Goal: Find contact information: Find contact information

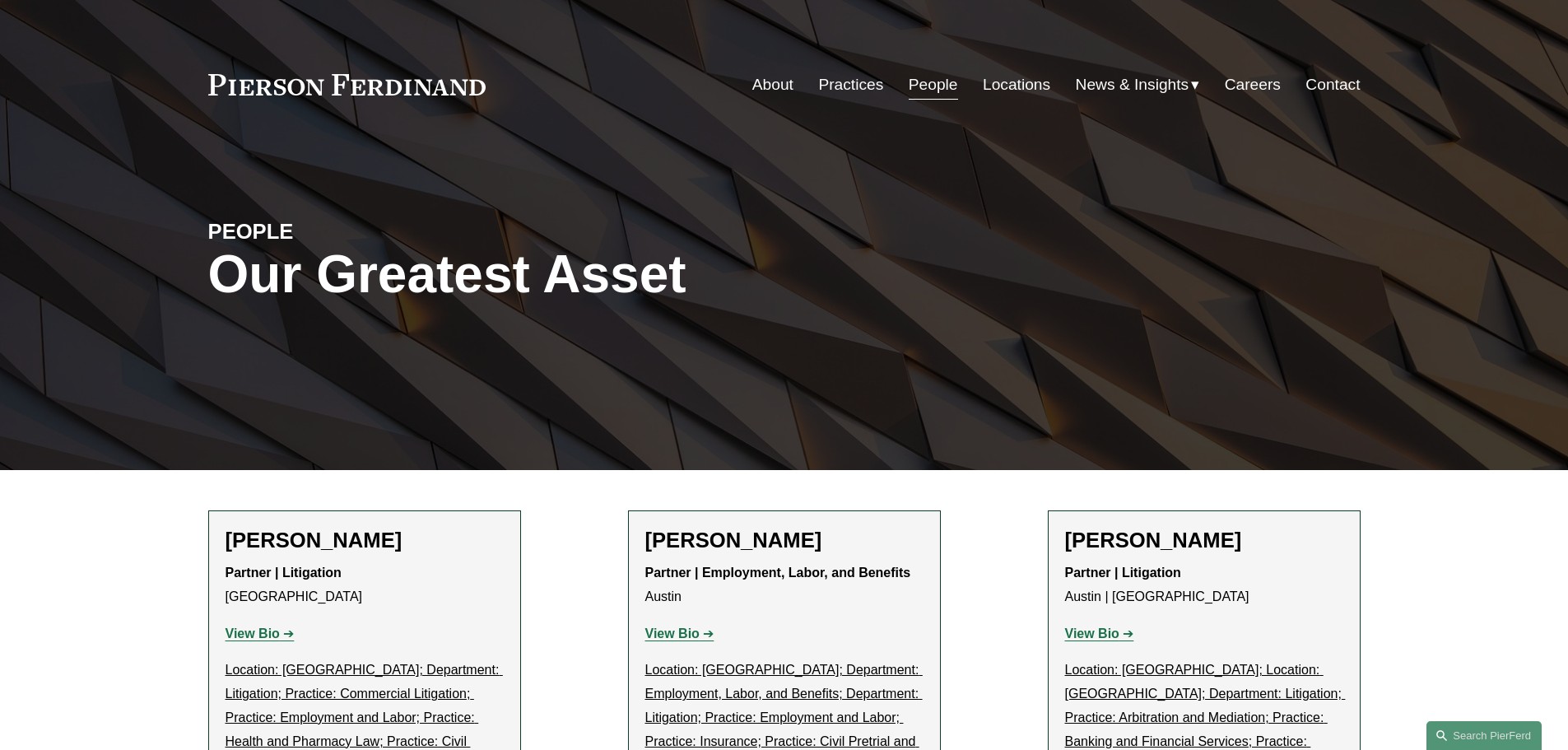
click at [931, 87] on link "People" at bounding box center [934, 85] width 49 height 31
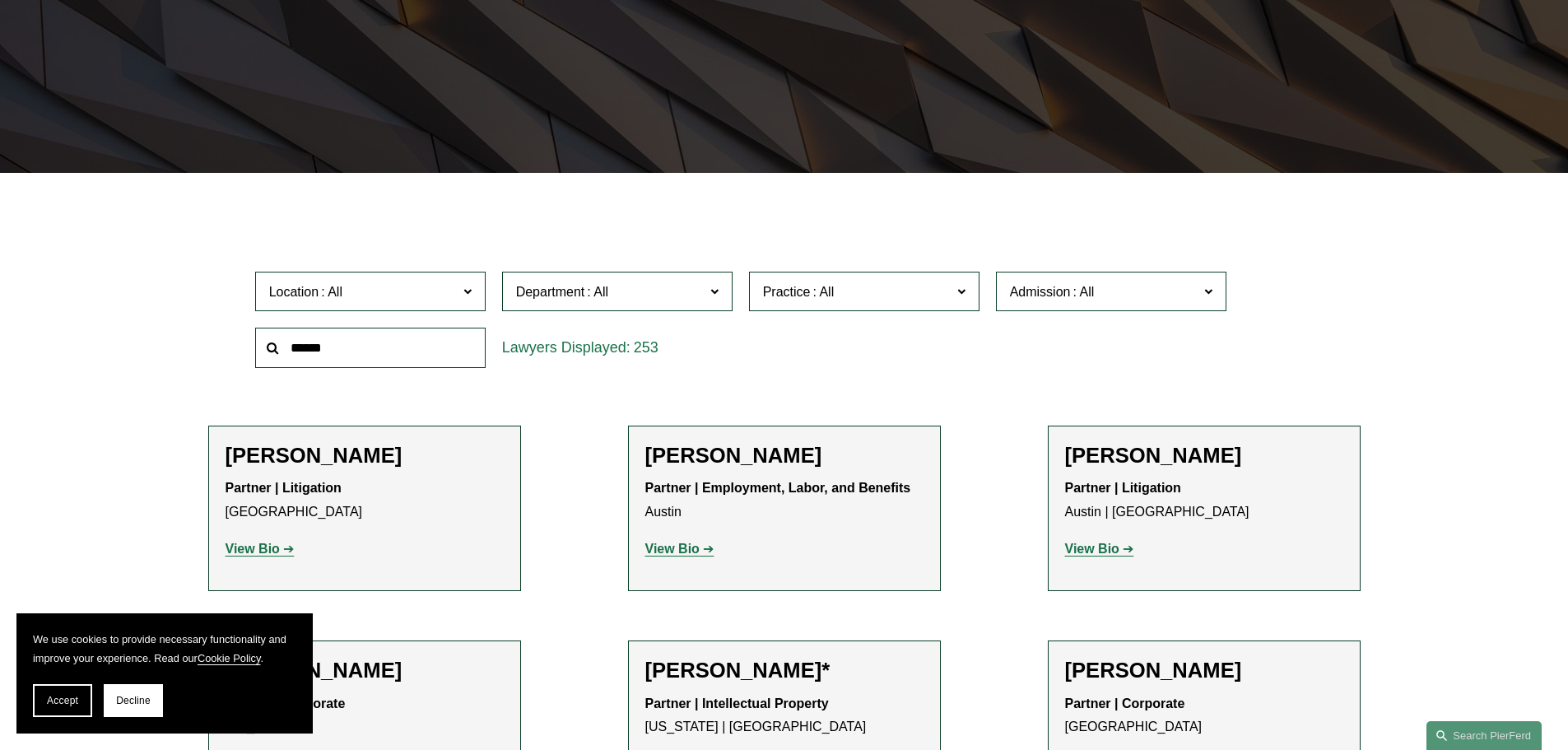
scroll to position [329, 0]
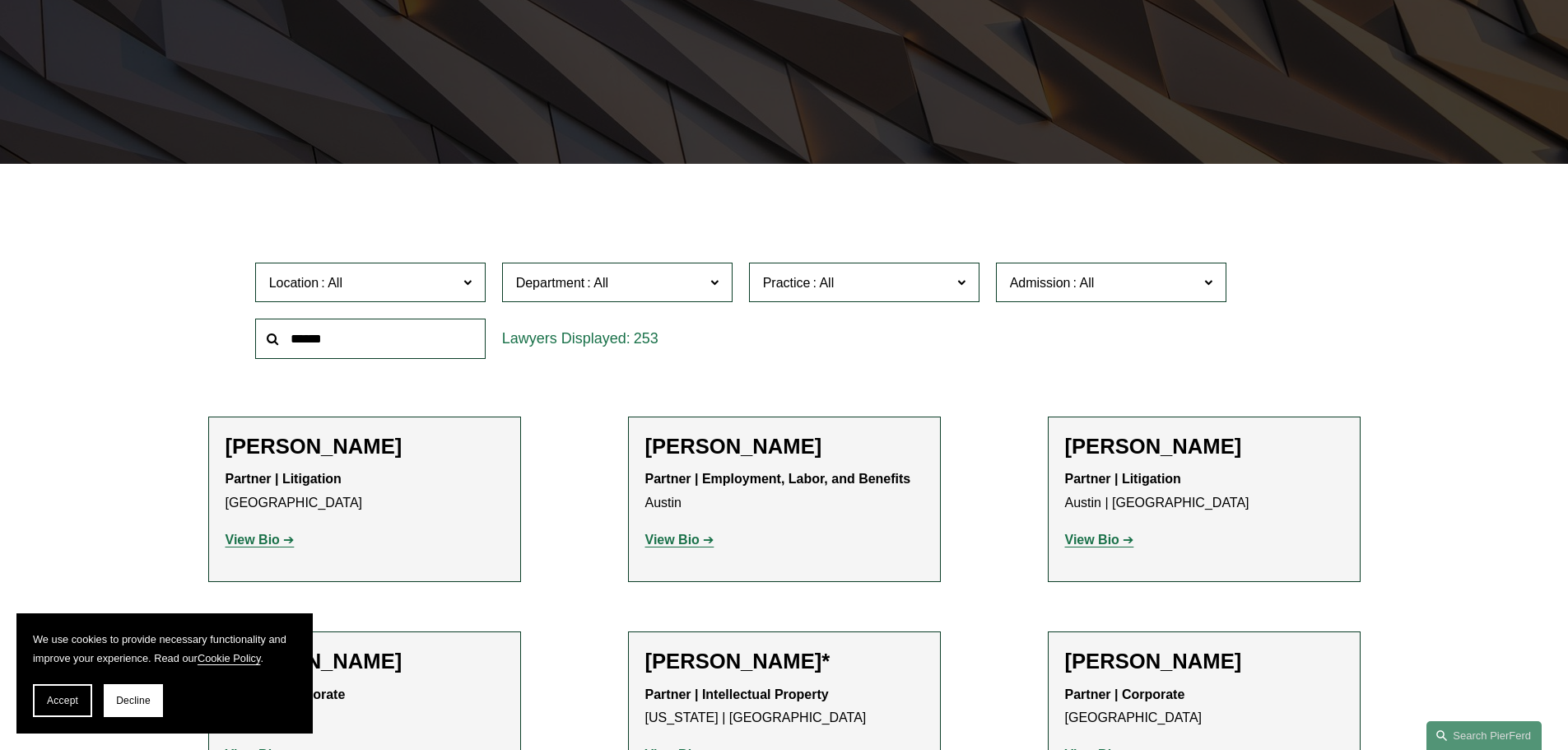
click at [470, 290] on span at bounding box center [467, 281] width 8 height 21
click at [0, 0] on link "[GEOGRAPHIC_DATA]" at bounding box center [0, 0] width 0 height 0
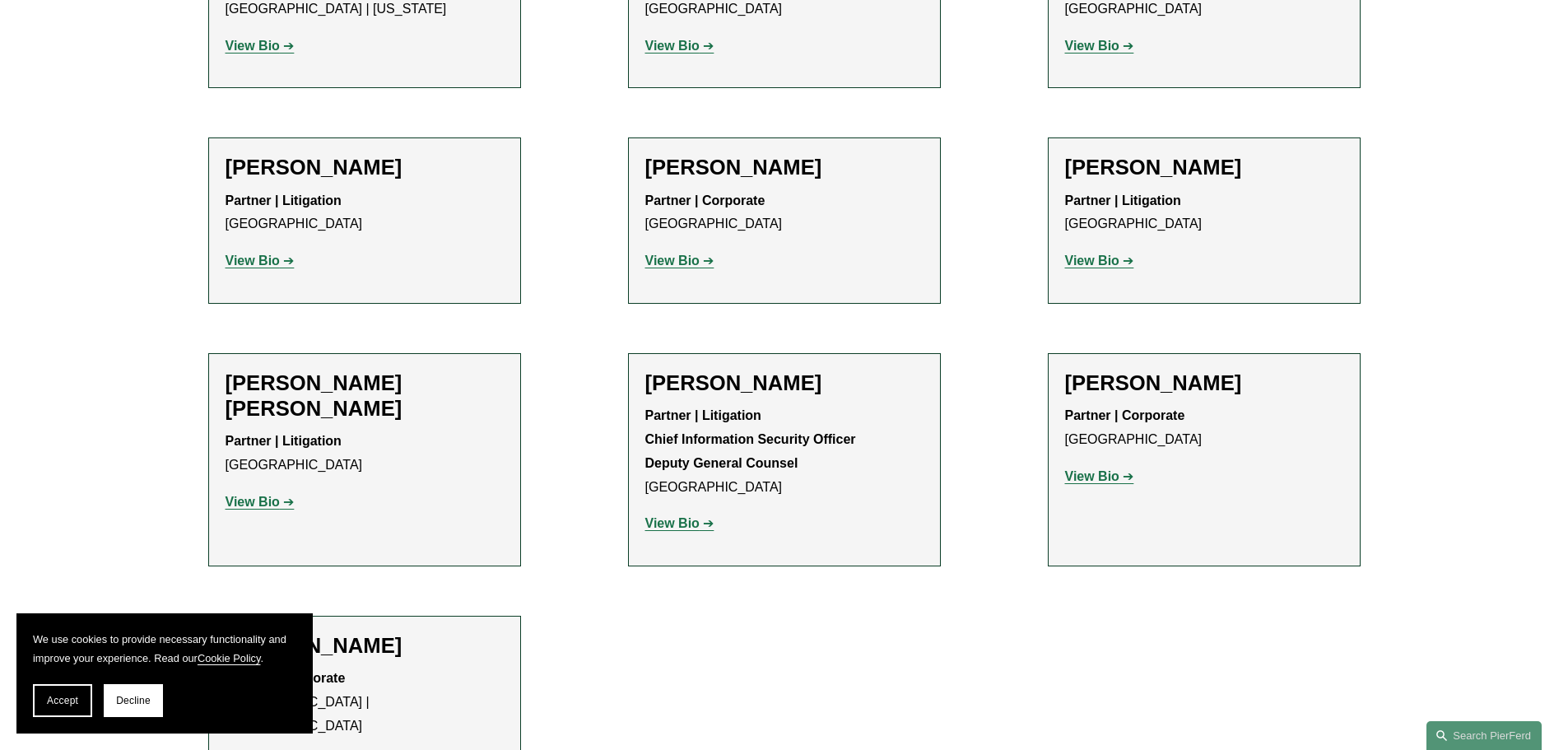
scroll to position [906, 0]
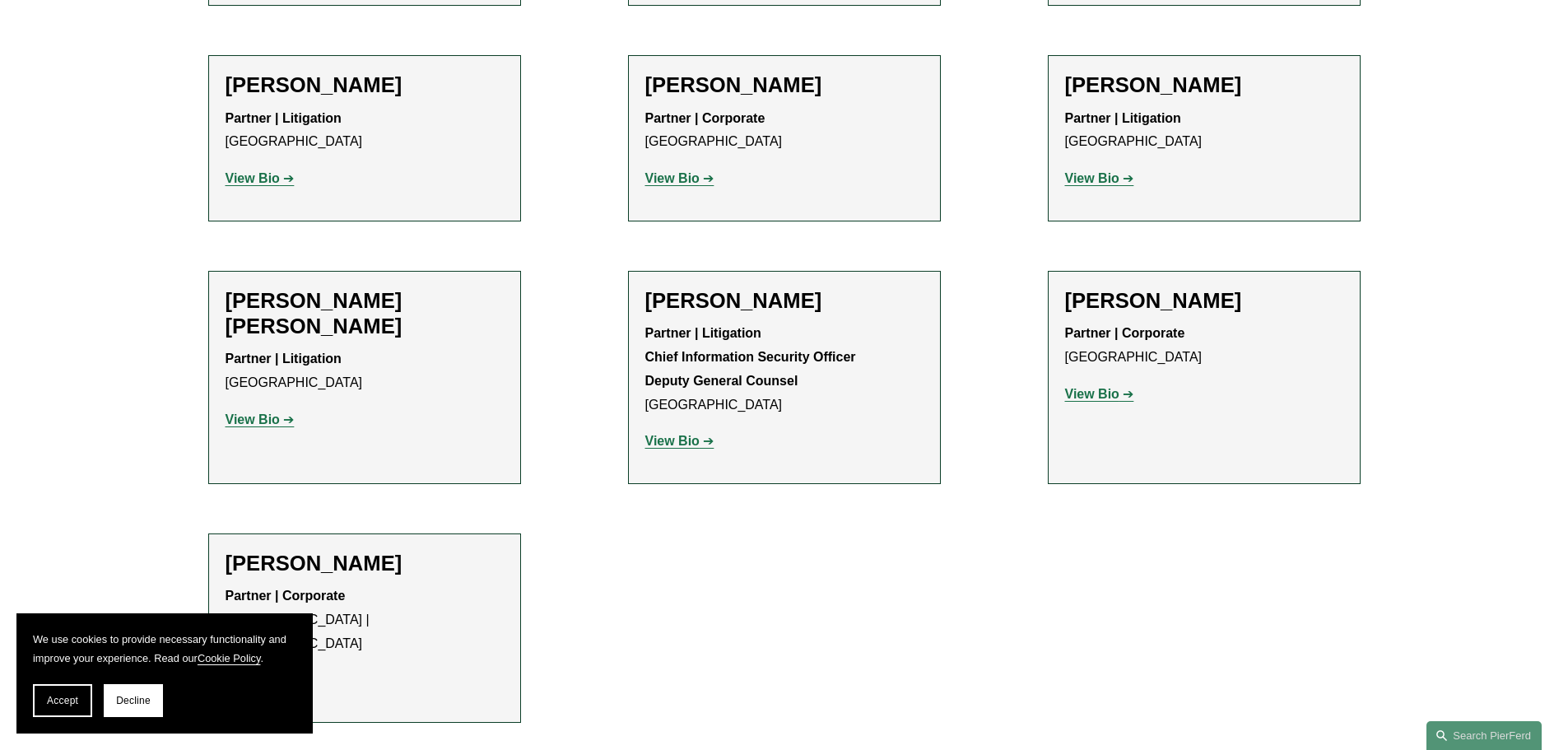
click at [1128, 90] on h2 "[PERSON_NAME]" at bounding box center [1203, 85] width 278 height 26
click at [1095, 182] on strong "View Bio" at bounding box center [1092, 178] width 54 height 14
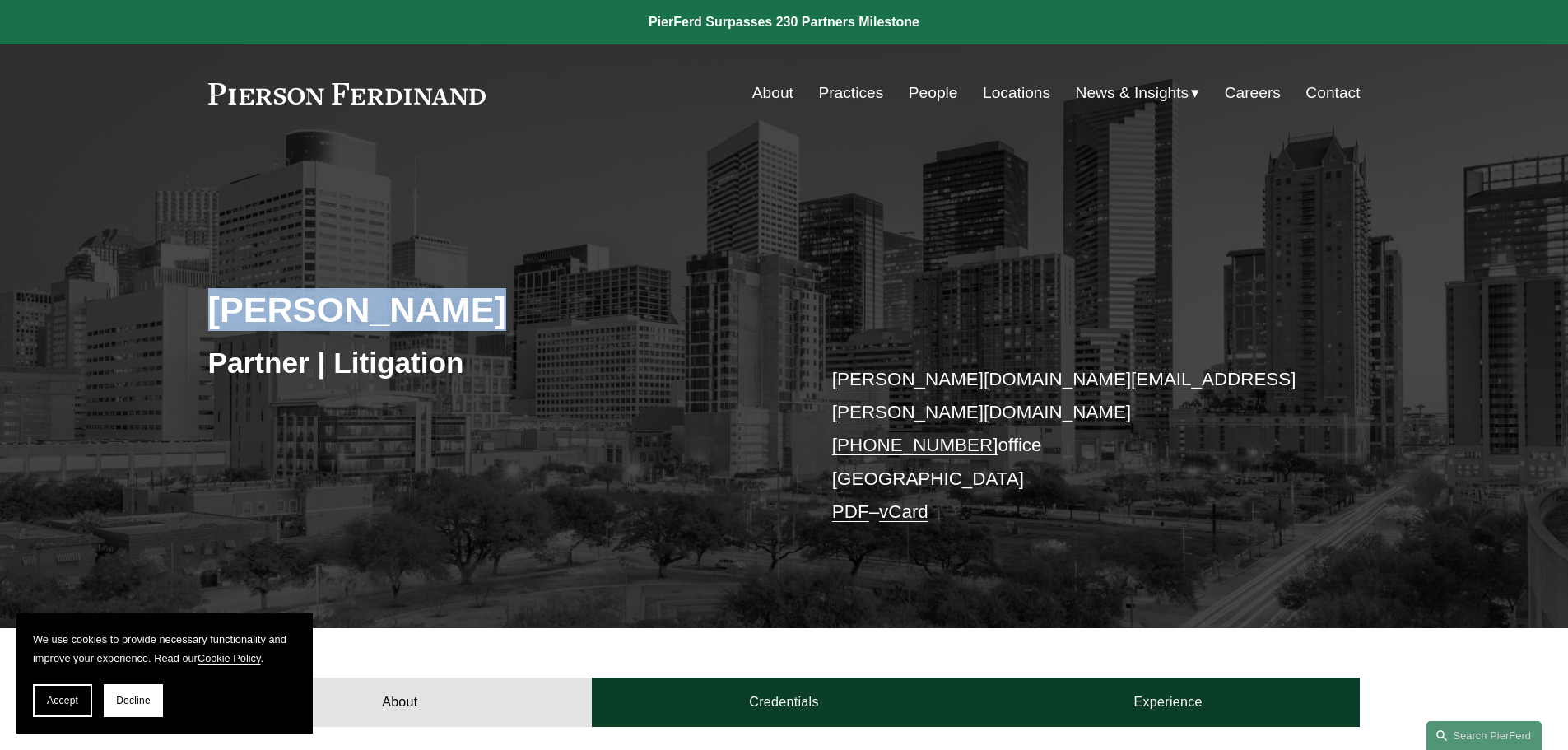
drag, startPoint x: 449, startPoint y: 313, endPoint x: 0, endPoint y: 256, distance: 452.6
click at [0, 256] on div "Andrea L. Kim Partner | Litigation andrea.kim@pierferd.com +1.832.460.8140 offi…" at bounding box center [784, 409] width 1568 height 439
copy h2 "[PERSON_NAME]"
click at [908, 502] on link "vCard" at bounding box center [904, 512] width 49 height 21
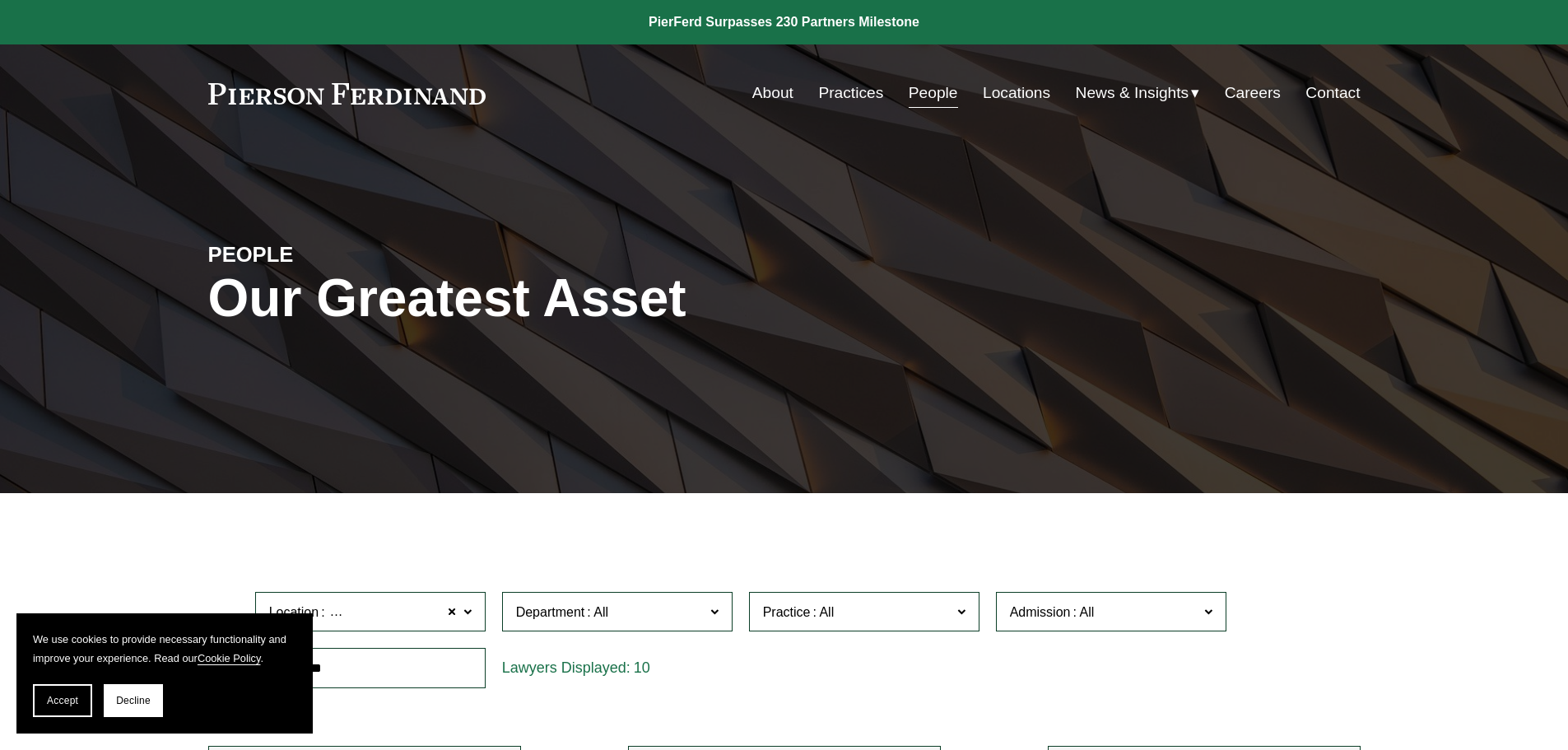
scroll to position [906, 0]
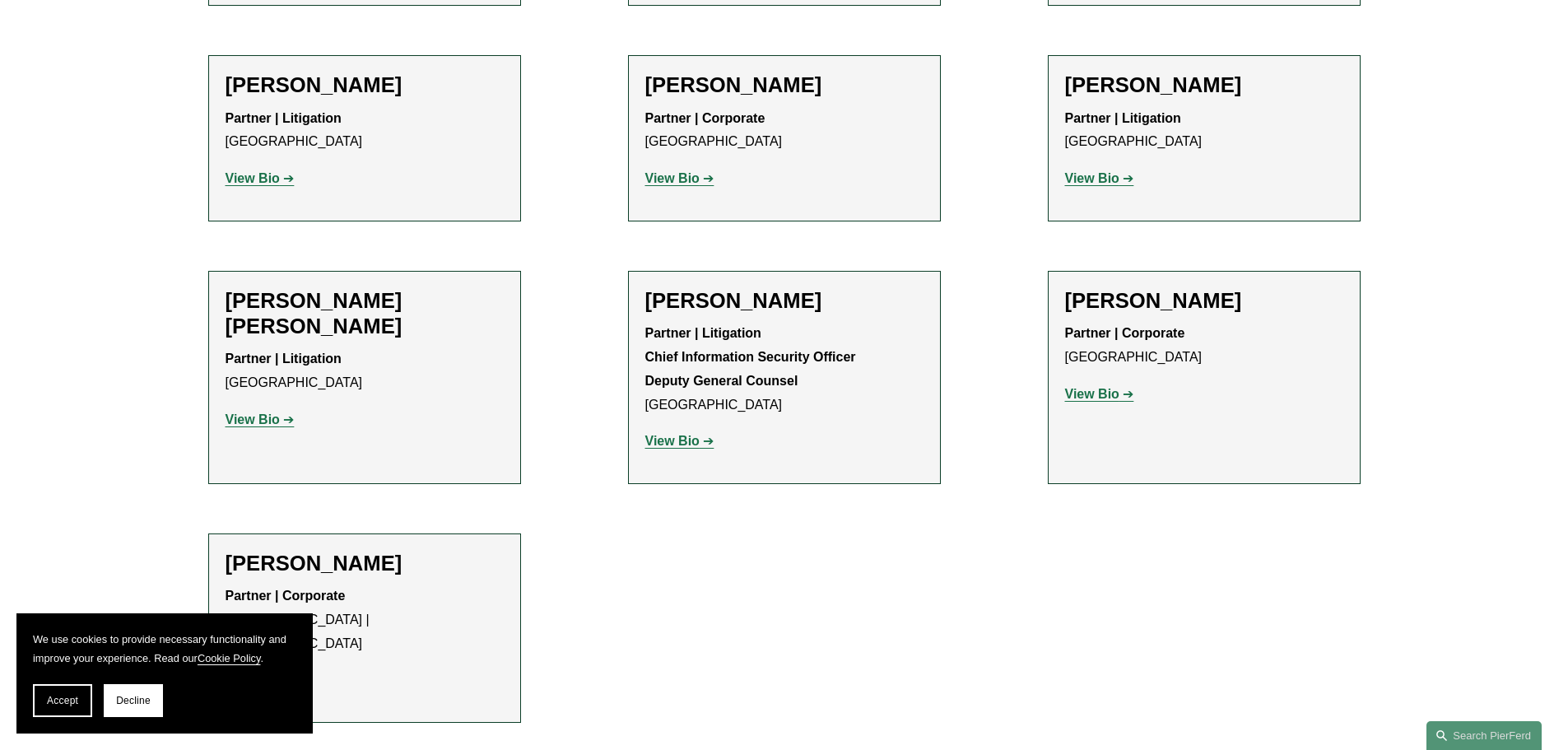
click at [260, 175] on strong "View Bio" at bounding box center [252, 178] width 54 height 14
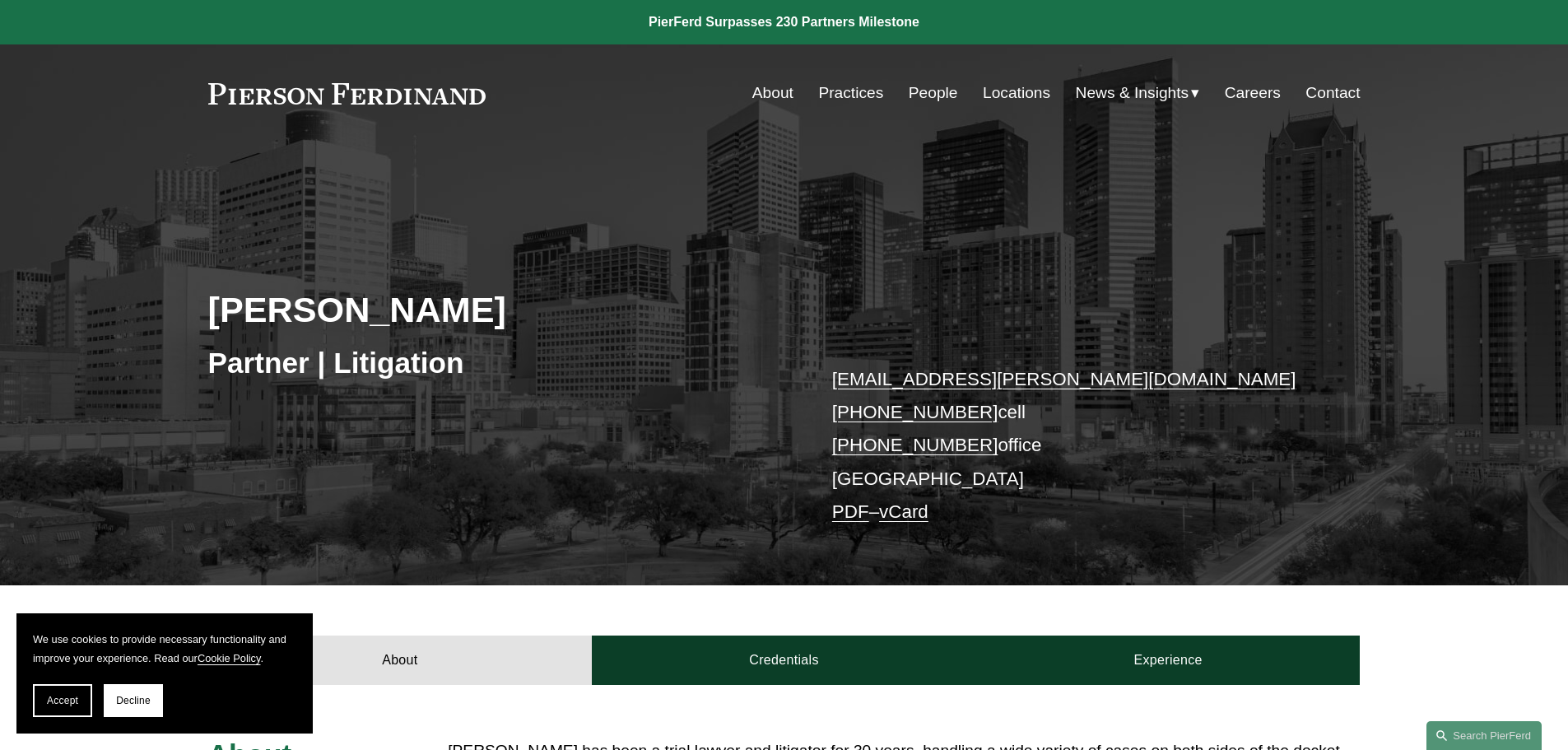
click at [920, 521] on link "vCard" at bounding box center [904, 512] width 49 height 21
click at [73, 710] on button "Accept" at bounding box center [63, 700] width 59 height 33
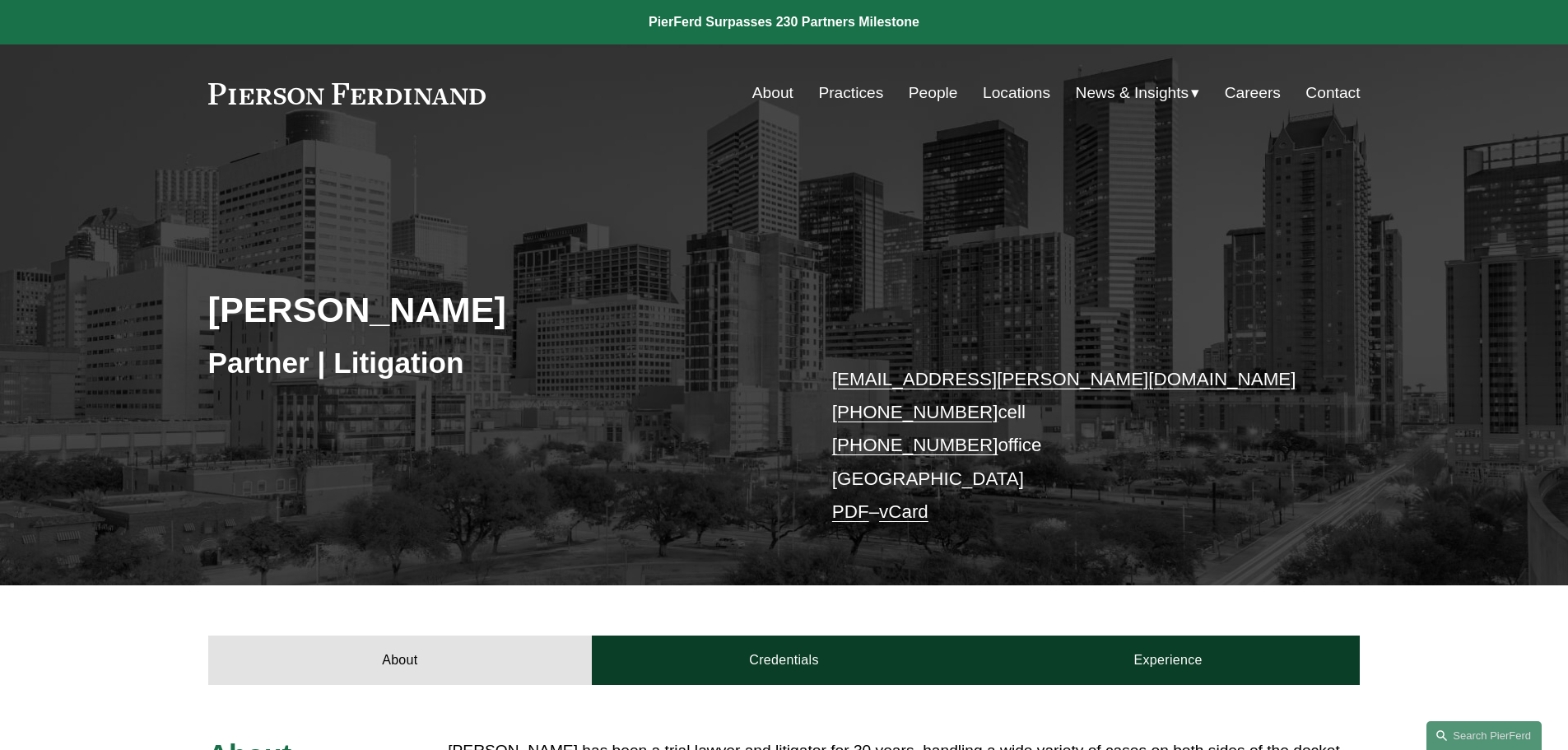
click at [776, 97] on link "About" at bounding box center [773, 93] width 41 height 31
click at [767, 86] on link "About" at bounding box center [773, 93] width 41 height 31
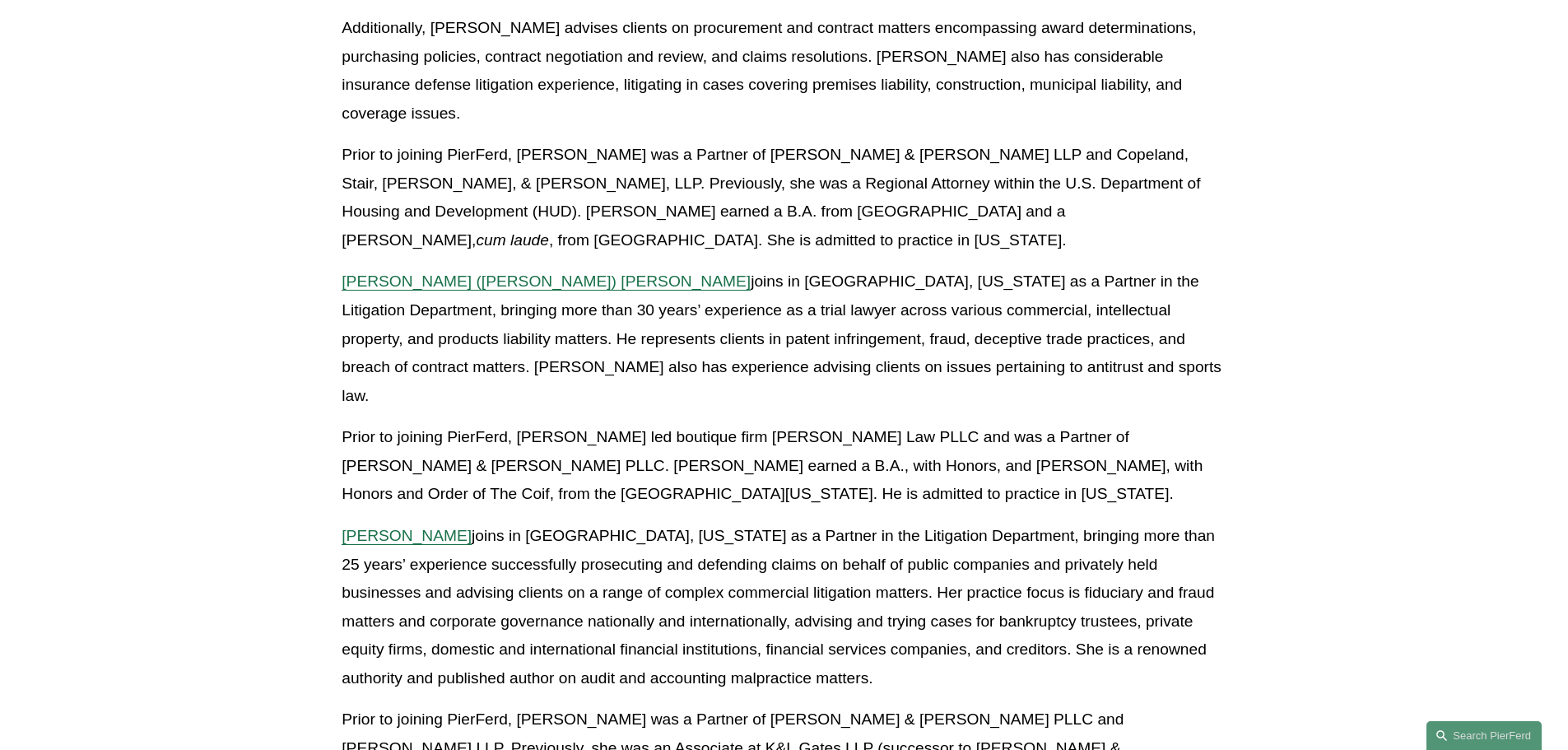
scroll to position [1318, 0]
